Goal: Transaction & Acquisition: Purchase product/service

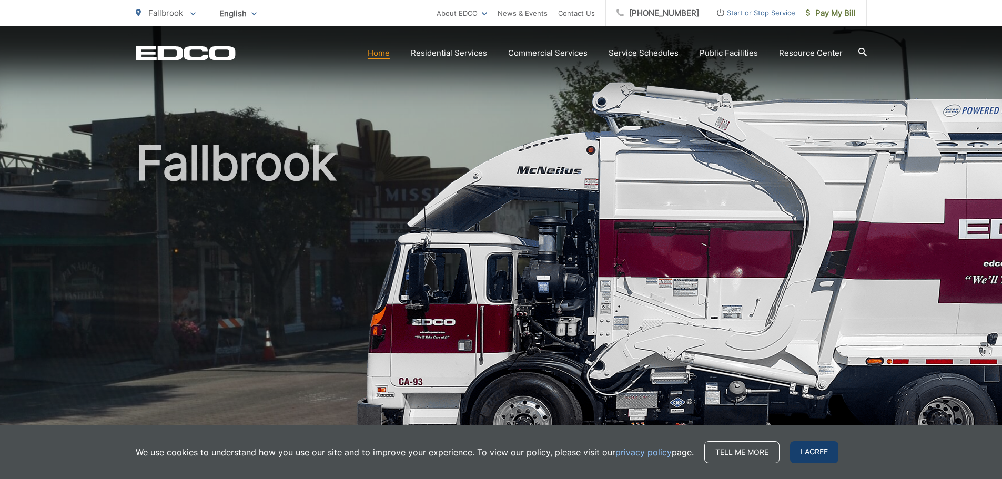
click at [809, 443] on span "I agree" at bounding box center [814, 452] width 48 height 22
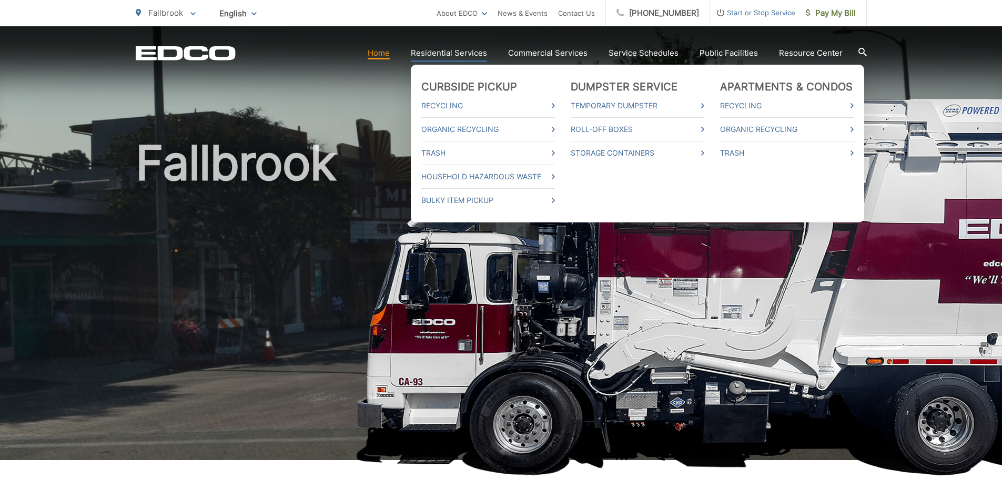
click at [465, 54] on link "Residential Services" at bounding box center [449, 53] width 76 height 13
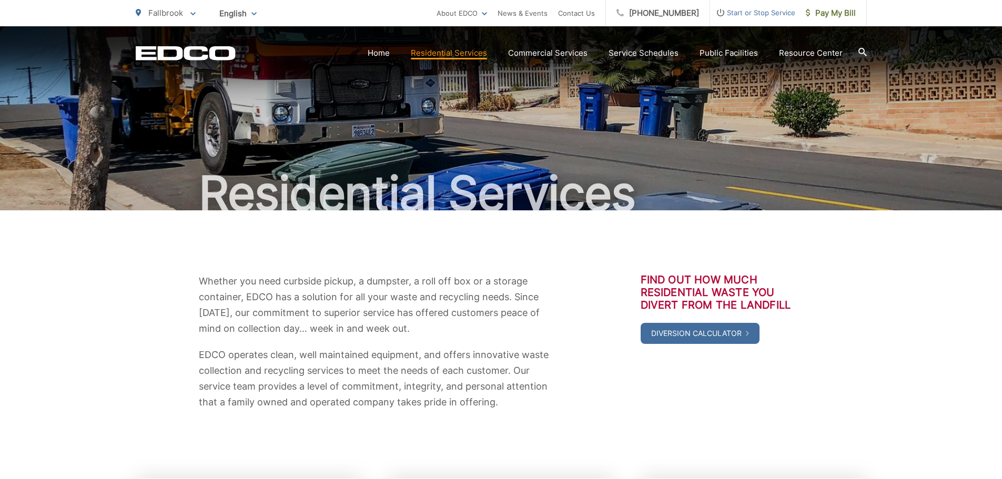
click at [698, 460] on div "Whether you need curbside pickup, a dumpster, a roll off box or a storage conta…" at bounding box center [501, 341] width 731 height 263
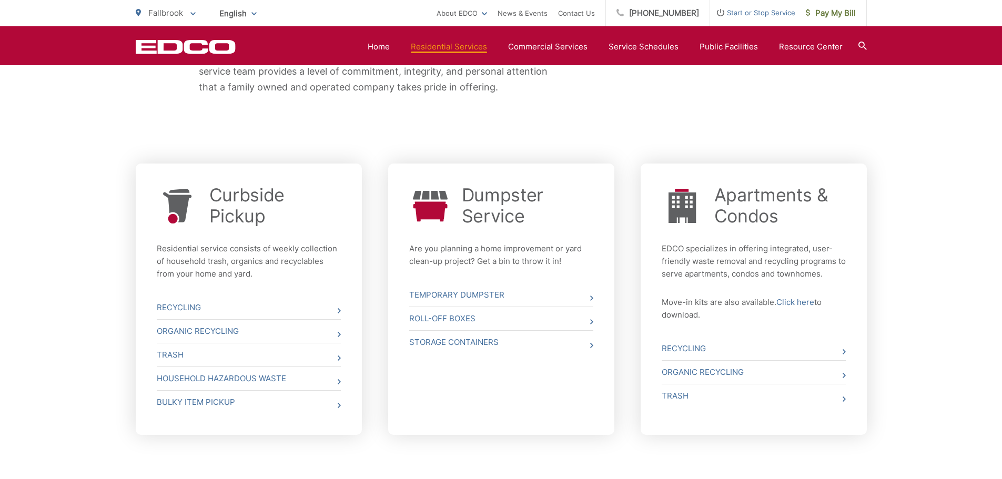
scroll to position [316, 0]
click at [246, 200] on link "Curbside Pickup" at bounding box center [275, 205] width 132 height 42
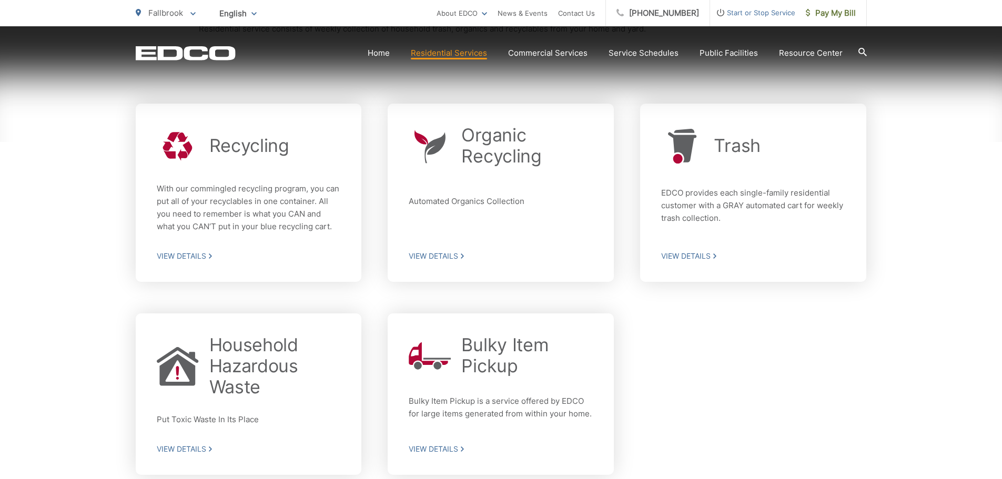
scroll to position [316, 0]
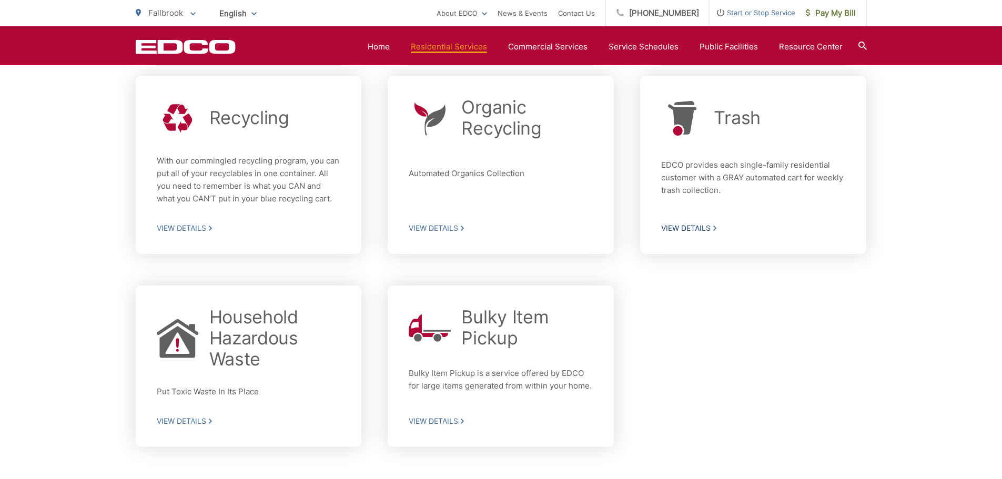
click at [670, 228] on span "View Details" at bounding box center [753, 228] width 184 height 9
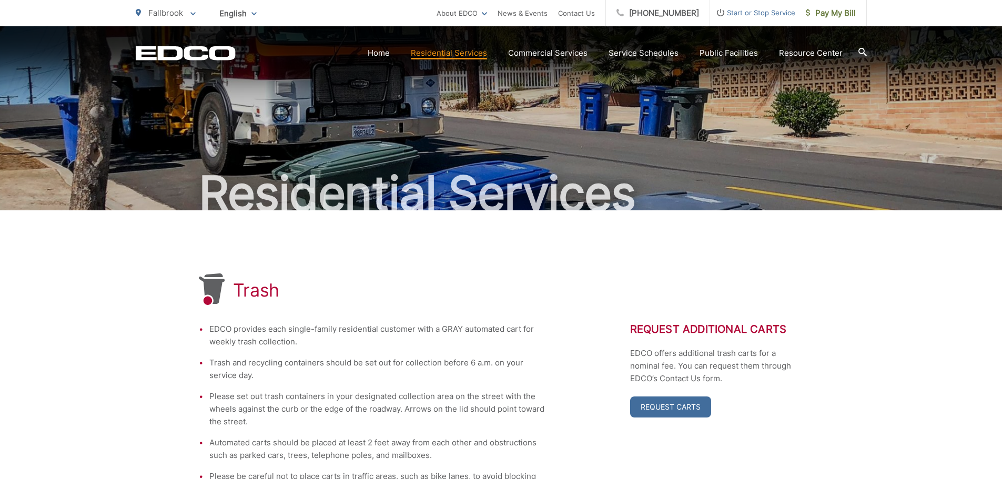
click at [761, 11] on span "Start or Stop Service" at bounding box center [752, 12] width 85 height 13
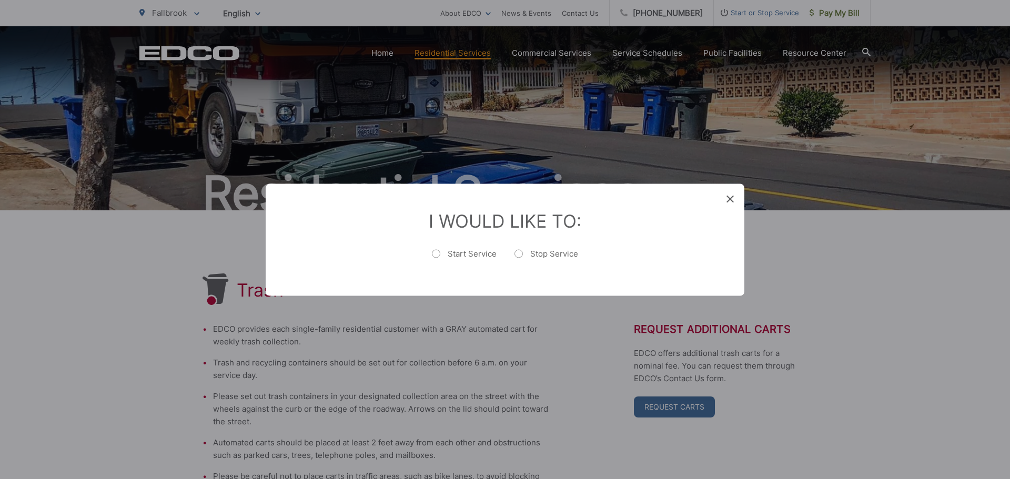
click at [814, 63] on div "Entry Status None In Progress Completed None None In Progress Completed I Would…" at bounding box center [505, 239] width 1010 height 479
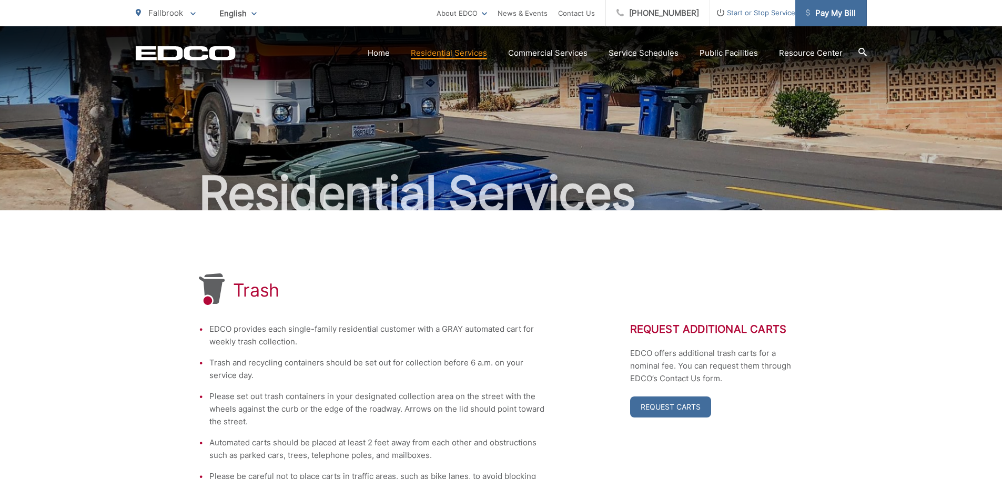
click at [826, 18] on span "Pay My Bill" at bounding box center [831, 13] width 50 height 13
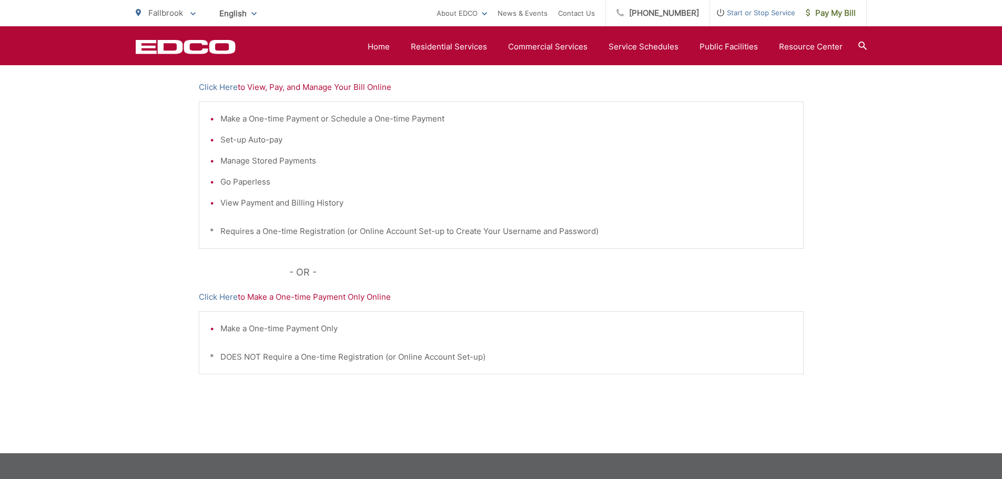
scroll to position [158, 0]
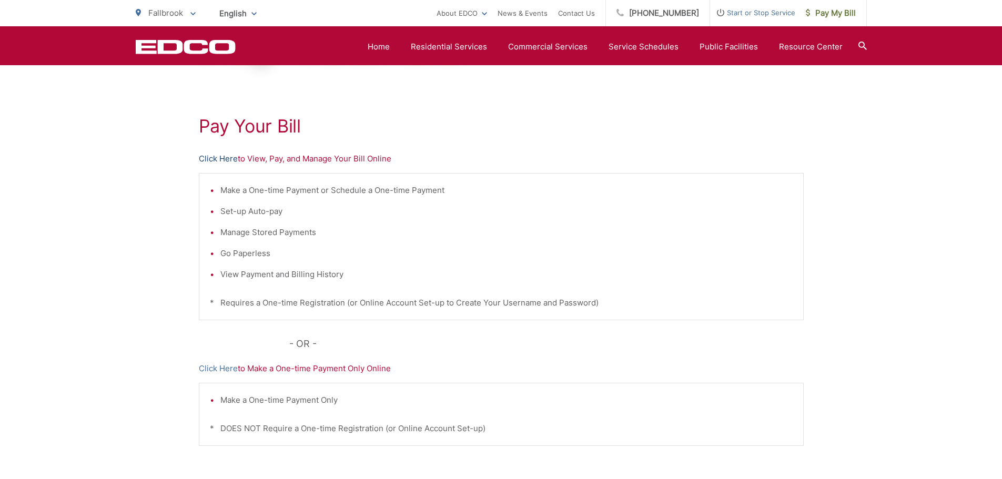
click at [211, 158] on link "Click Here" at bounding box center [218, 159] width 39 height 13
